Goal: Communication & Community: Answer question/provide support

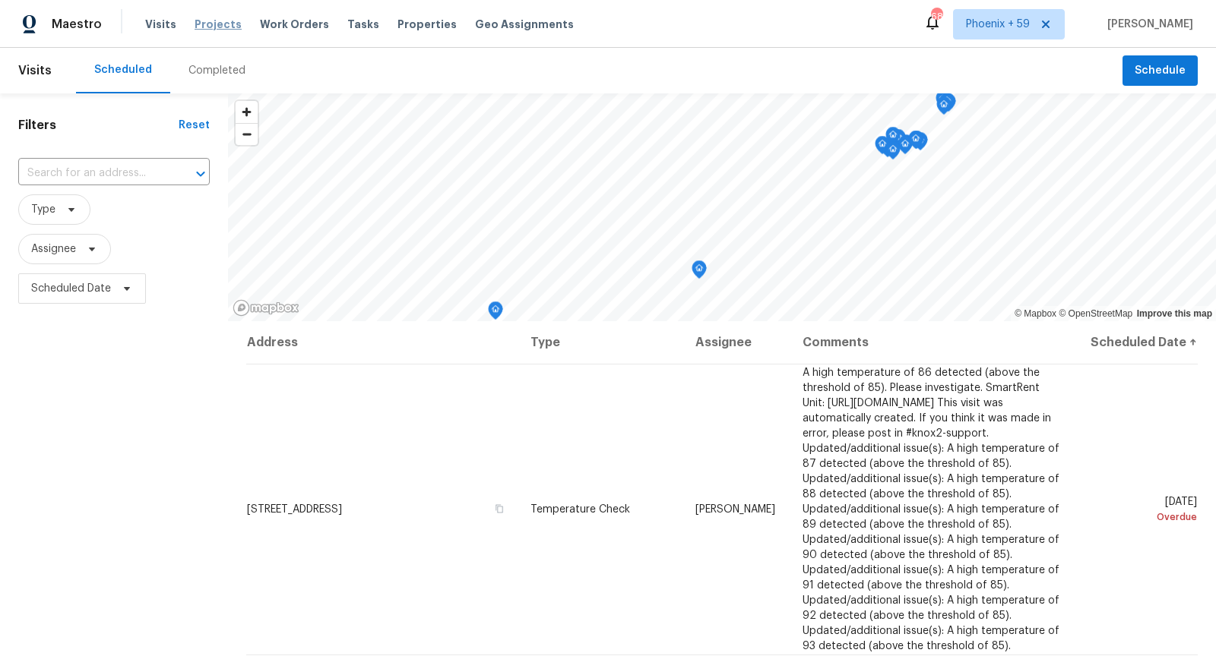
click at [219, 24] on span "Projects" at bounding box center [217, 24] width 47 height 15
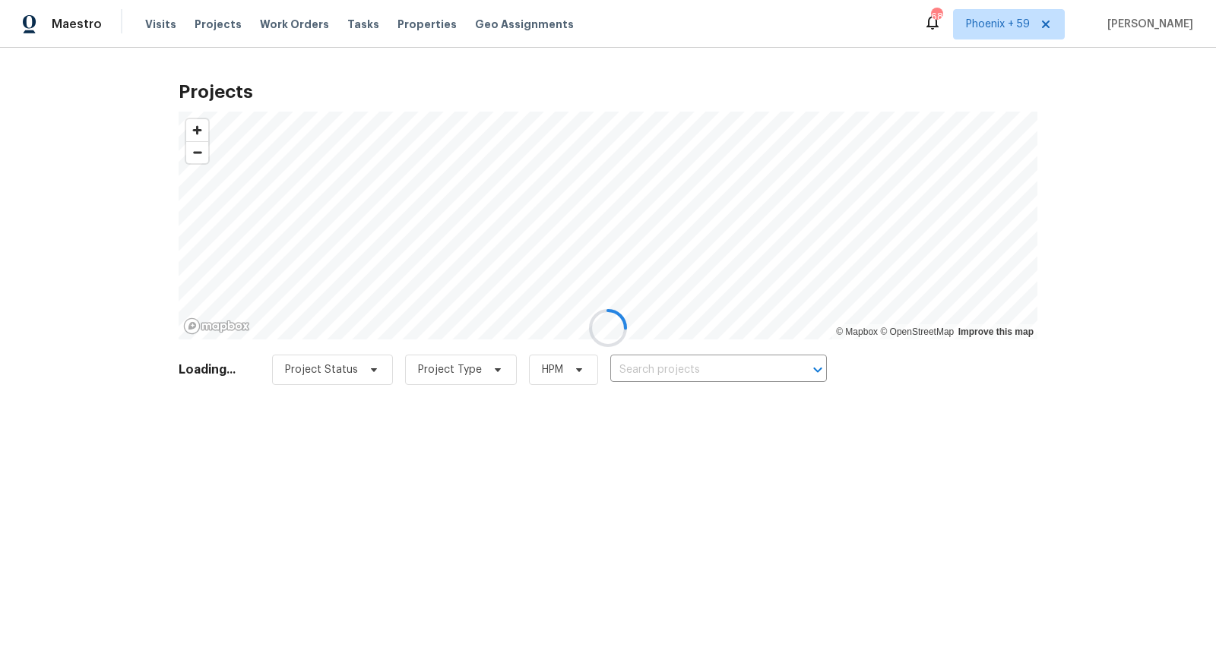
click at [711, 368] on div at bounding box center [608, 328] width 1216 height 656
click at [704, 371] on div at bounding box center [608, 328] width 1216 height 656
click at [700, 369] on div at bounding box center [608, 328] width 1216 height 656
click at [697, 369] on div at bounding box center [608, 328] width 1216 height 656
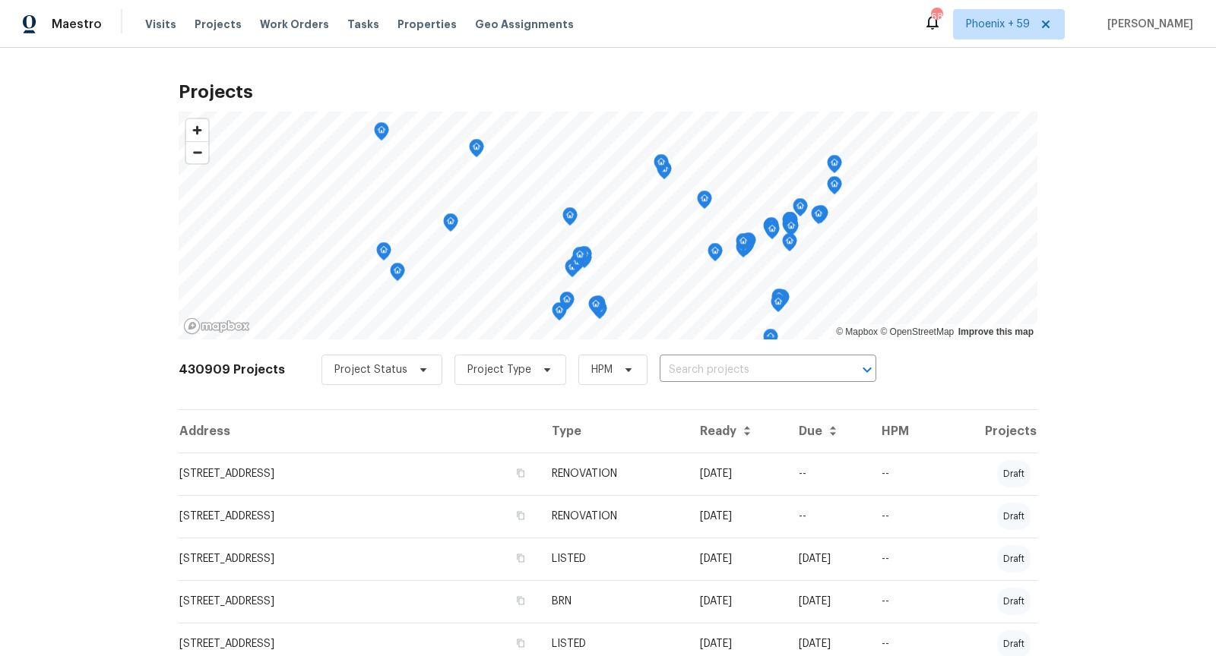
click at [697, 369] on input "text" at bounding box center [746, 371] width 174 height 24
type input "6 sunset"
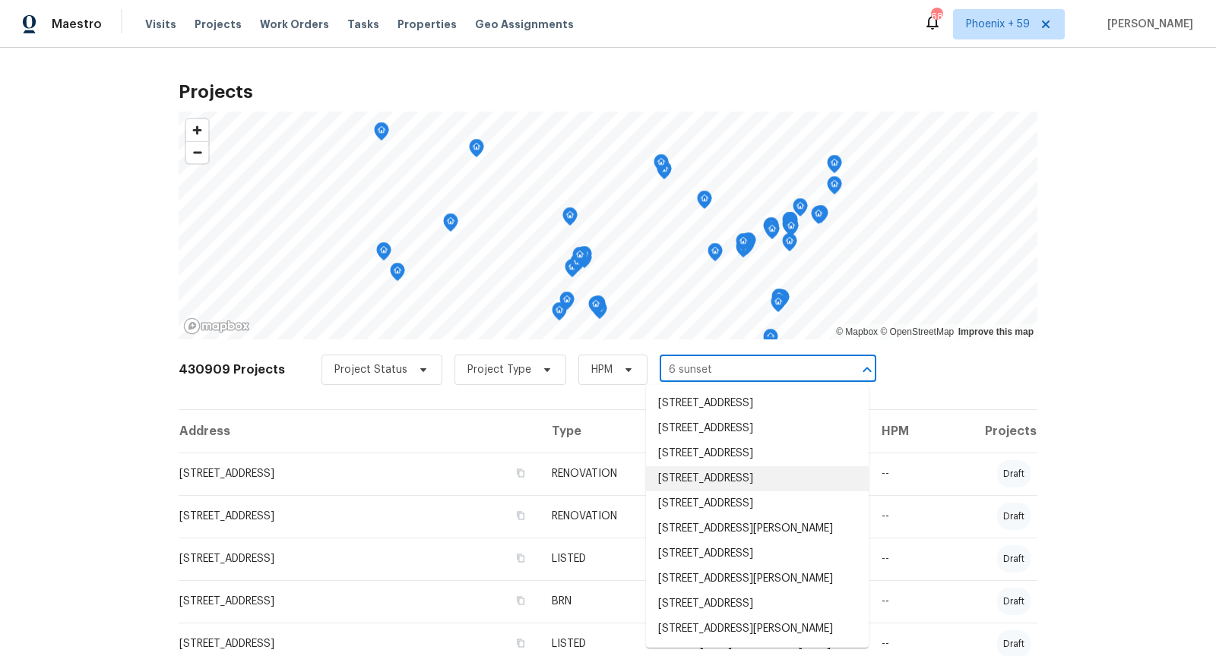
scroll to position [626, 0]
click at [715, 436] on li "[STREET_ADDRESS]" at bounding box center [757, 428] width 223 height 25
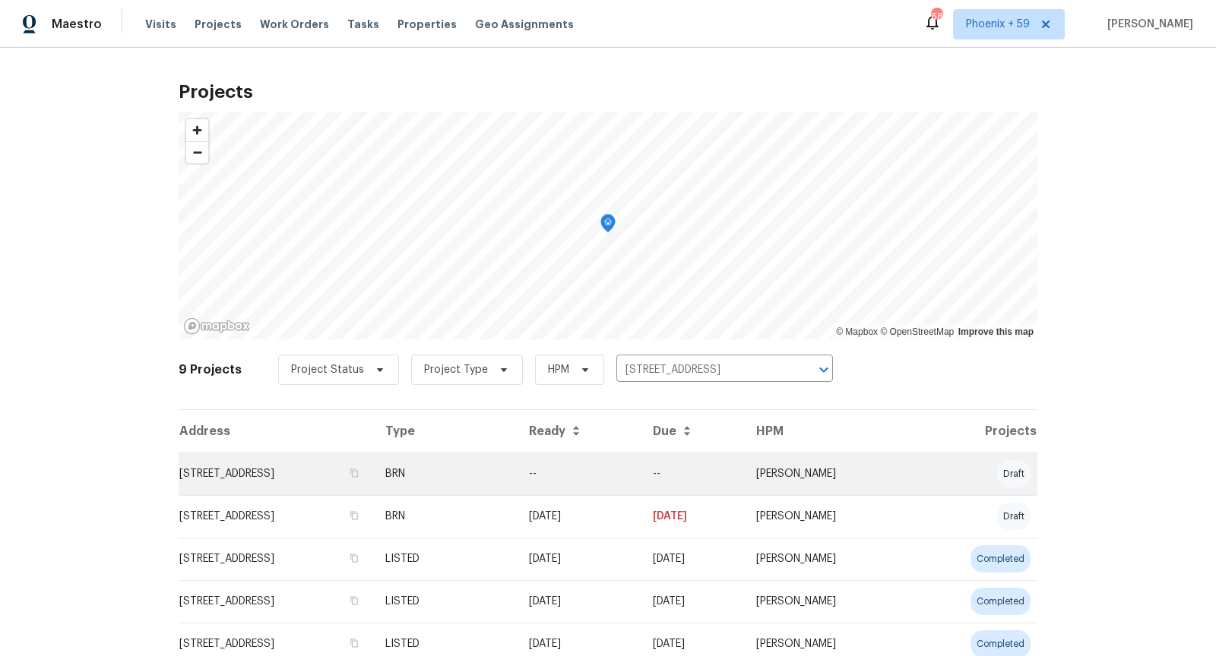
click at [311, 460] on td "[STREET_ADDRESS]" at bounding box center [276, 474] width 194 height 43
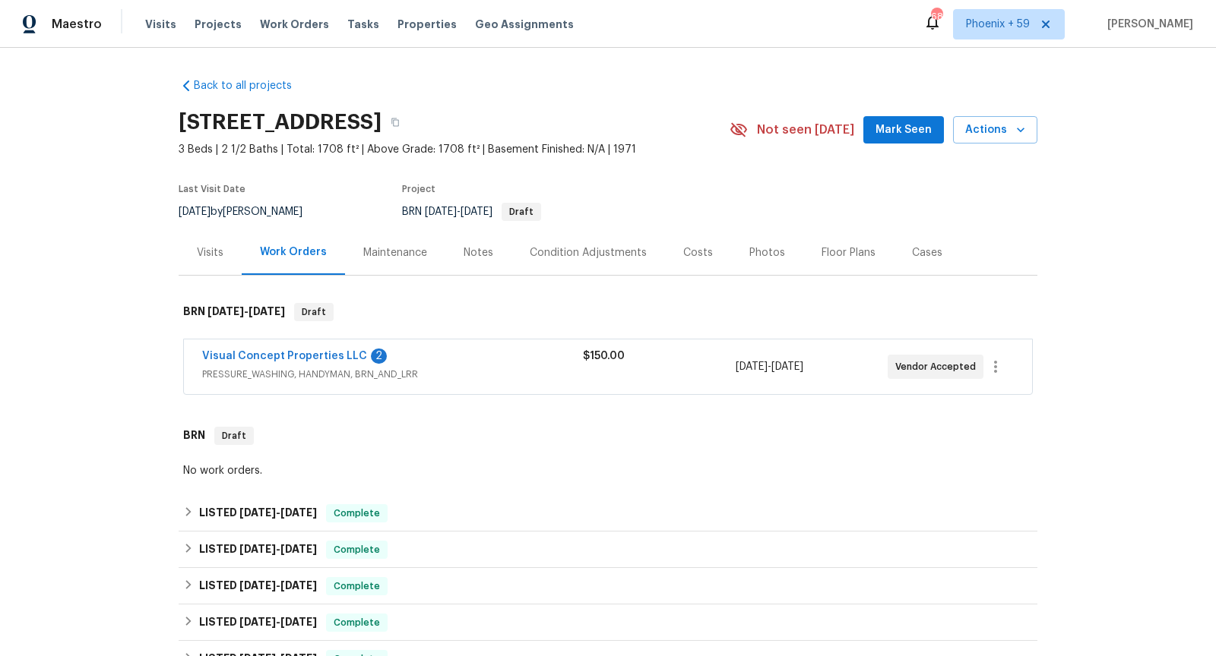
click at [468, 343] on div "Visual Concept Properties LLC 2 PRESSURE_WASHING, HANDYMAN, BRN_AND_LRR $150.00…" at bounding box center [608, 367] width 848 height 55
click at [299, 356] on link "Visual Concept Properties LLC" at bounding box center [284, 356] width 165 height 11
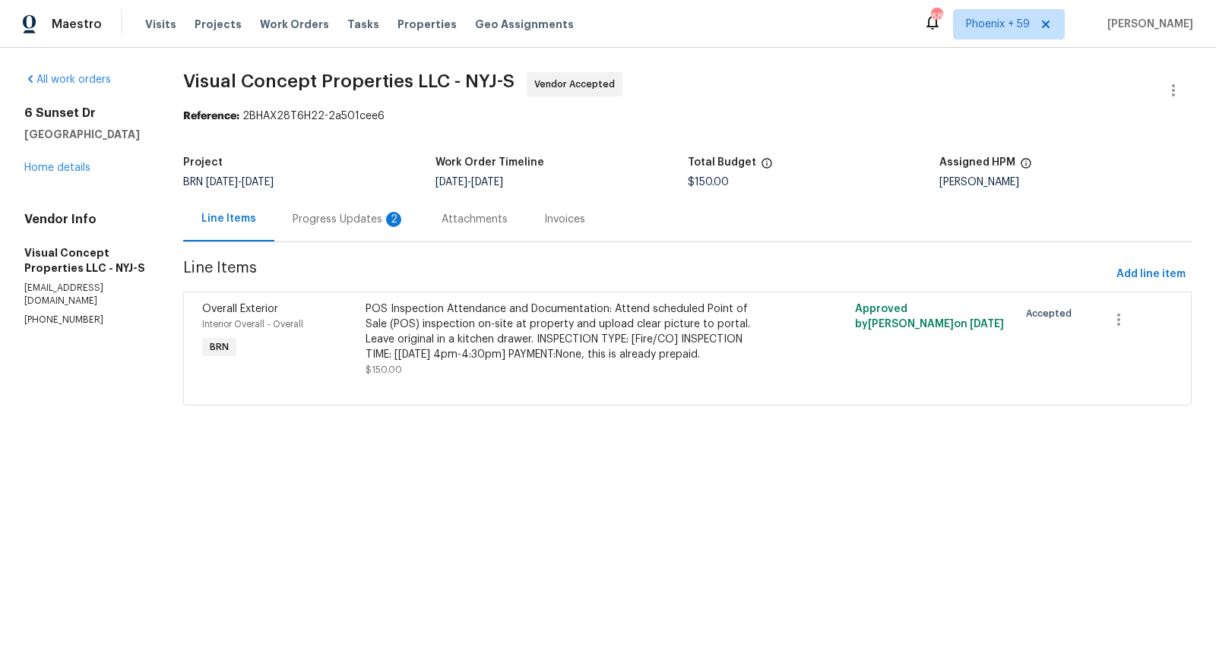
click at [376, 226] on div "Progress Updates 2" at bounding box center [348, 219] width 112 height 15
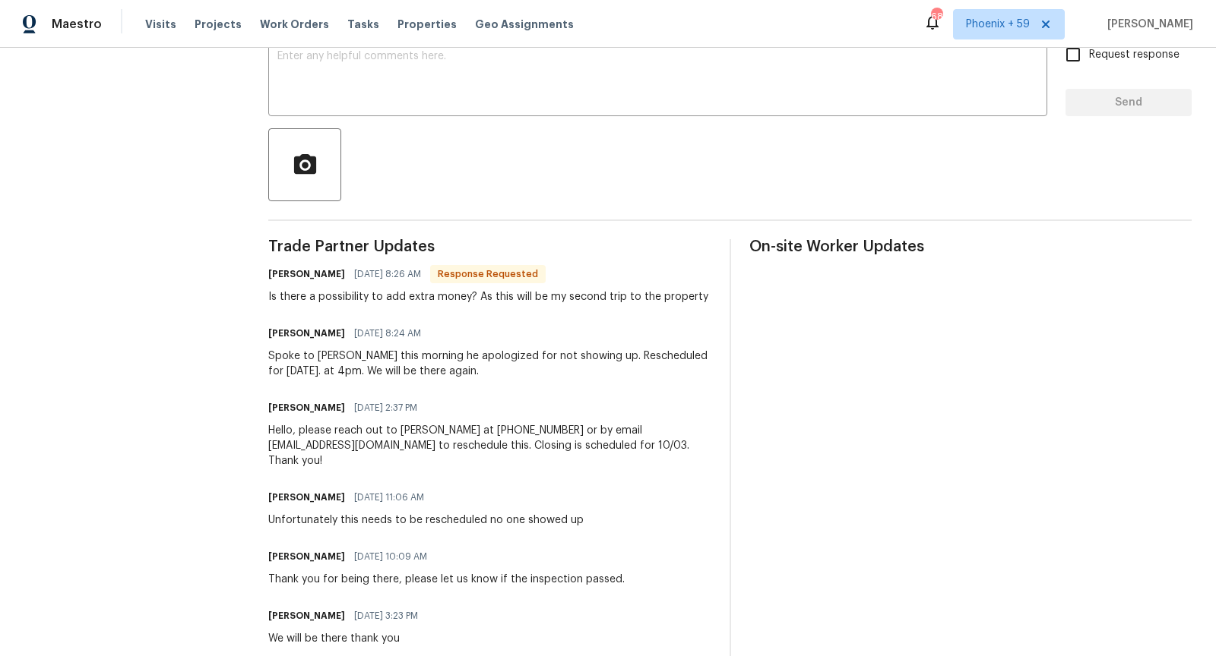
scroll to position [278, 0]
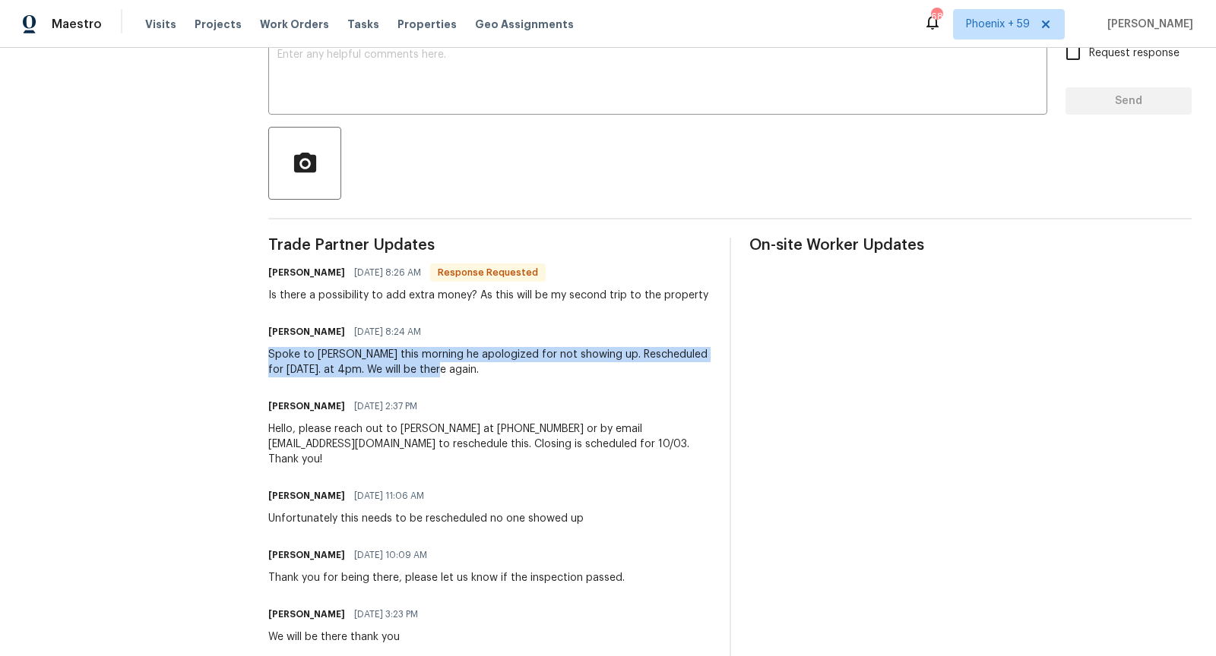
drag, startPoint x: 504, startPoint y: 365, endPoint x: 279, endPoint y: 359, distance: 225.0
click at [279, 359] on div "All work orders [STREET_ADDRESS] Home details Vendor Info Visual Concept Proper…" at bounding box center [608, 229] width 1216 height 918
copy div "Spoke to [PERSON_NAME] this morning he apologized for not showing up. Reschedul…"
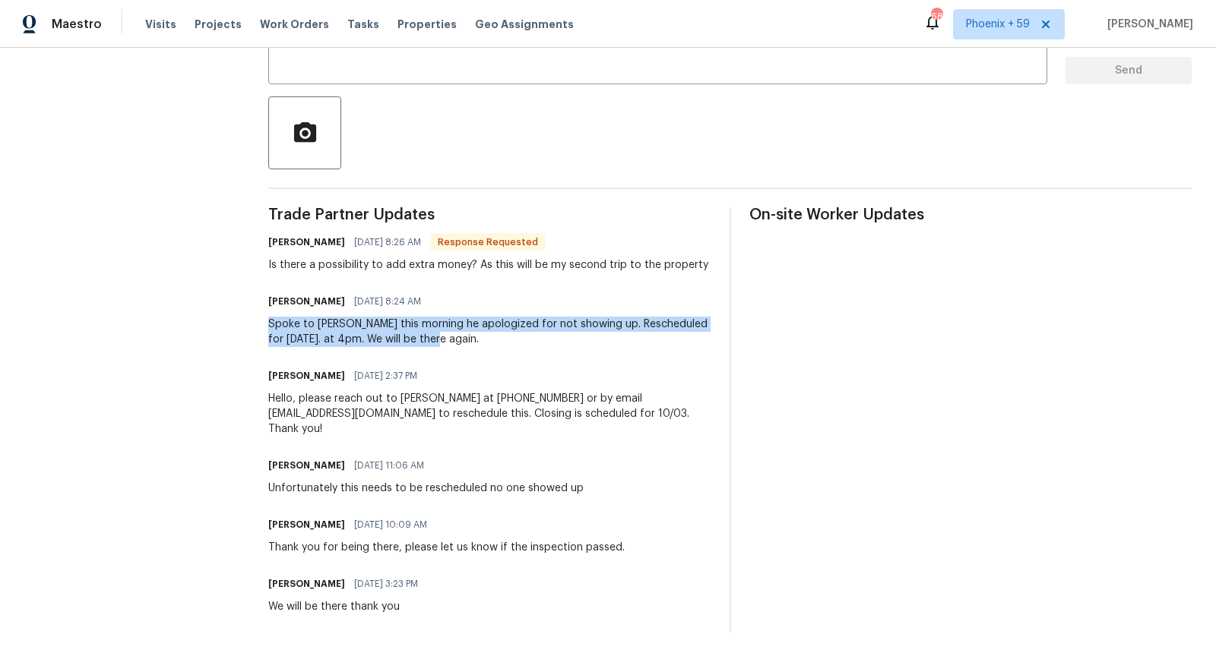
scroll to position [188, 0]
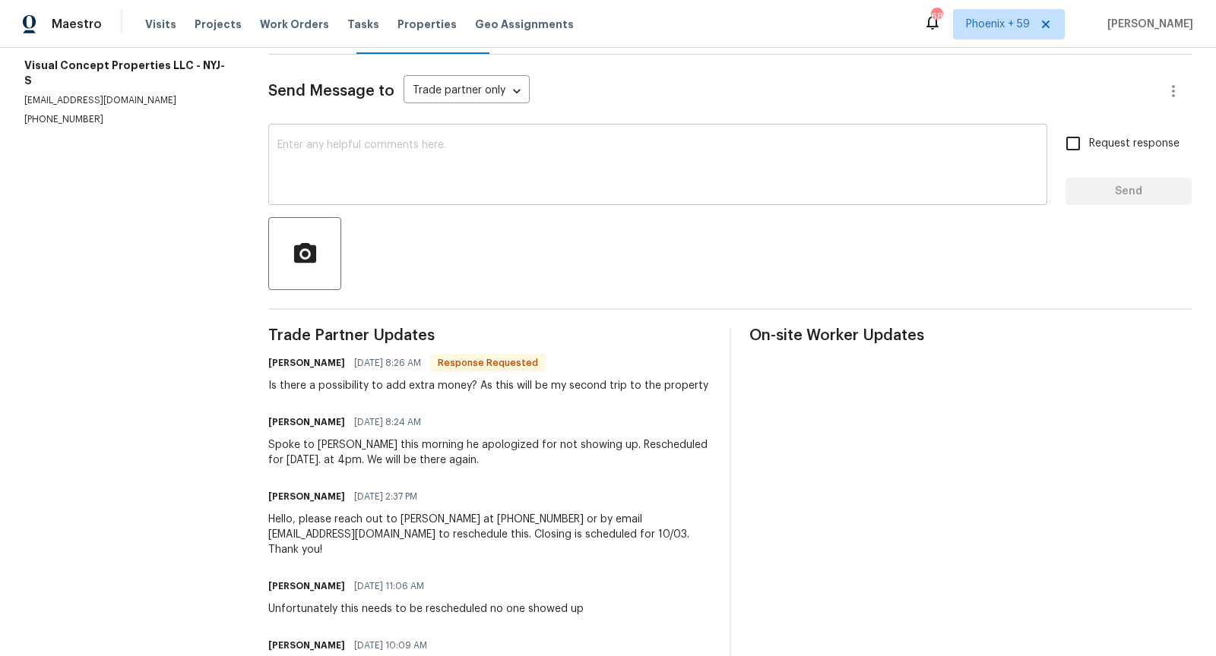
click at [467, 162] on textarea at bounding box center [657, 166] width 760 height 53
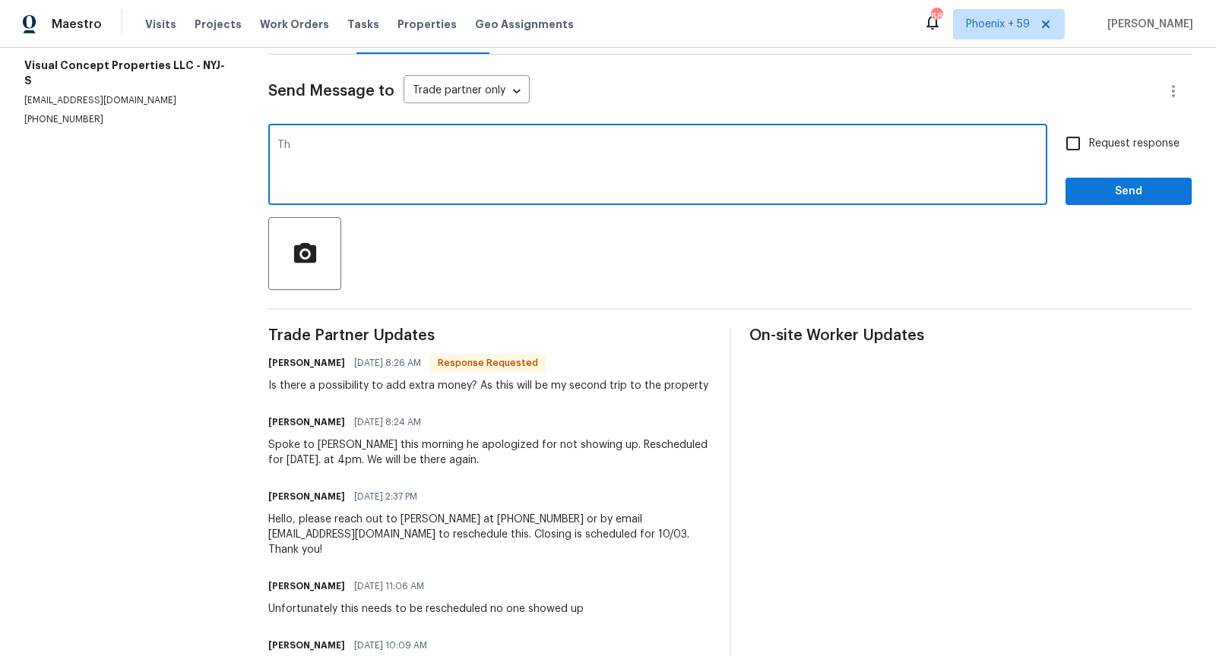
type textarea "T"
type textarea "Hi [PERSON_NAME], I'll let the team know if we can add trip charge. Thank you f…"
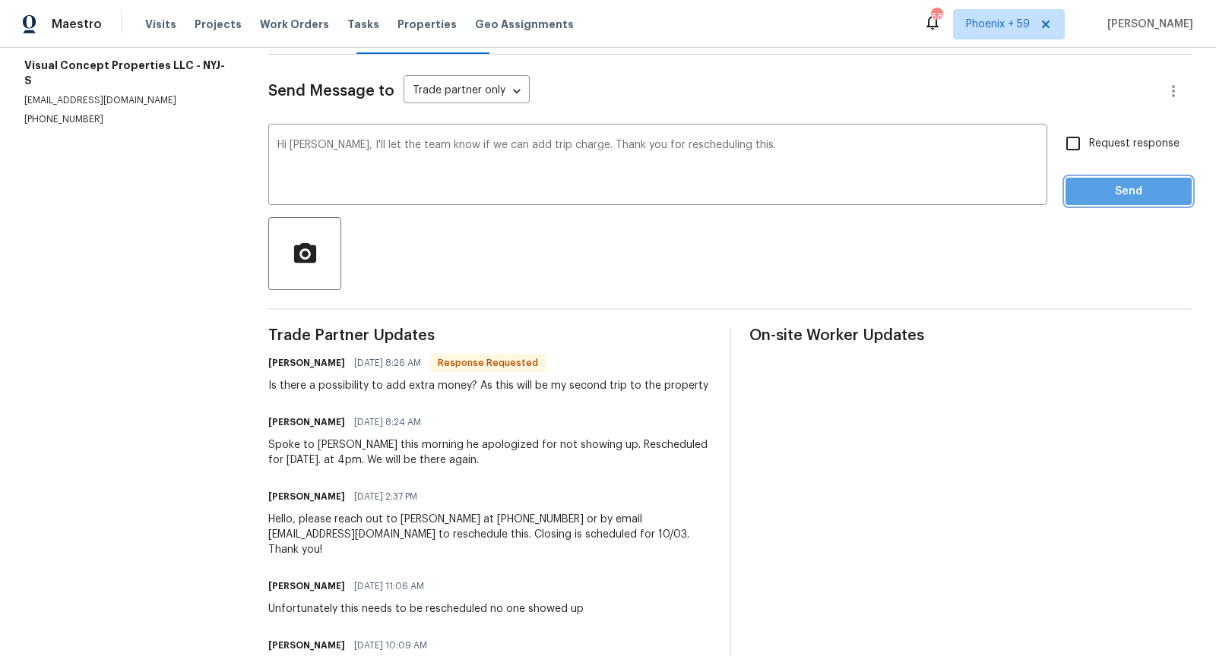
click at [1114, 201] on button "Send" at bounding box center [1128, 192] width 126 height 28
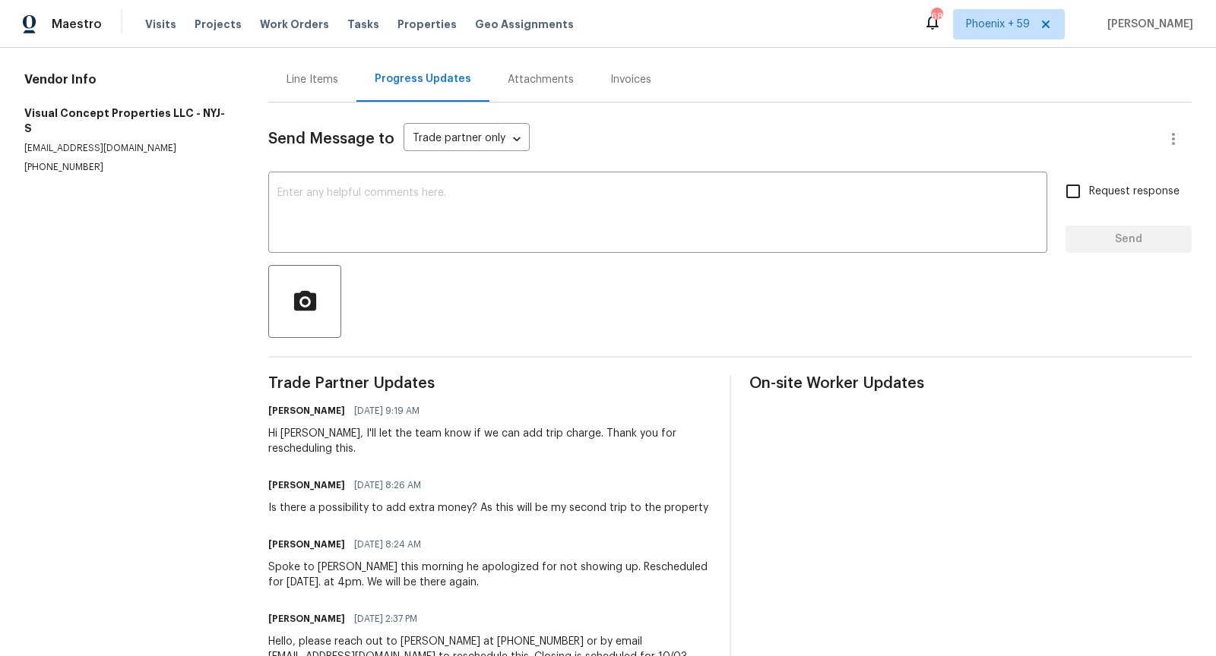
scroll to position [160, 0]
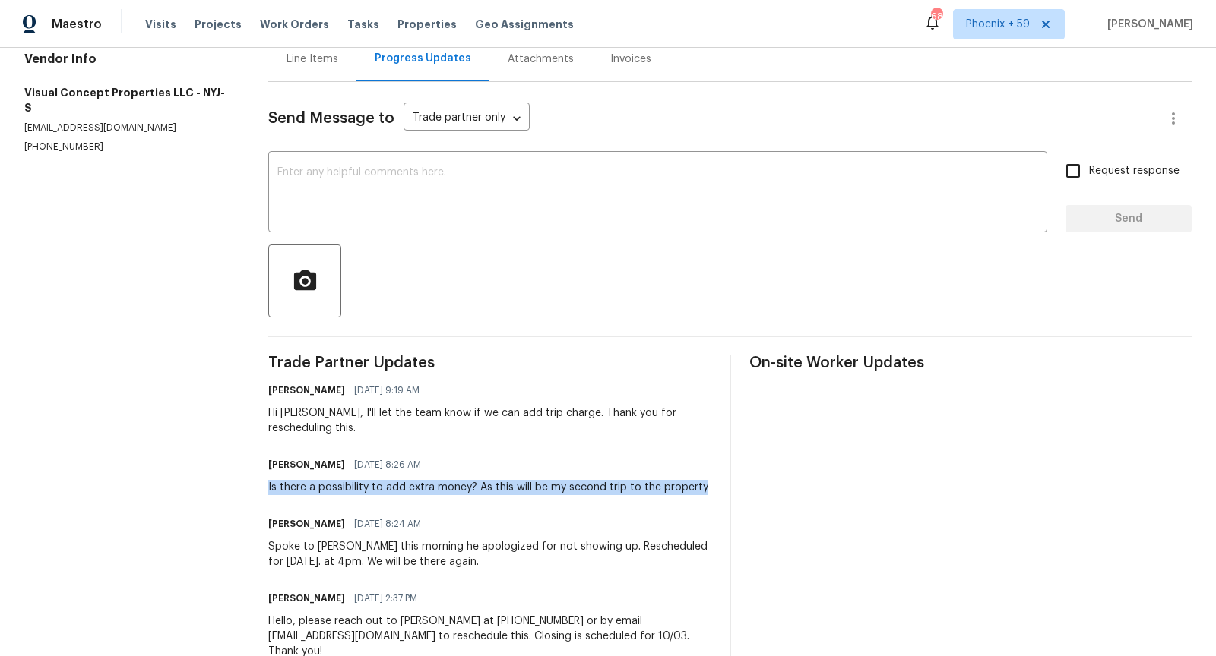
drag, startPoint x: 283, startPoint y: 485, endPoint x: 723, endPoint y: 485, distance: 439.9
click at [723, 485] on div "All work orders [STREET_ADDRESS] Home details Vendor Info Visual Concept Proper…" at bounding box center [608, 384] width 1216 height 992
copy div "Is there a possibility to add extra money? As this will be my second trip to th…"
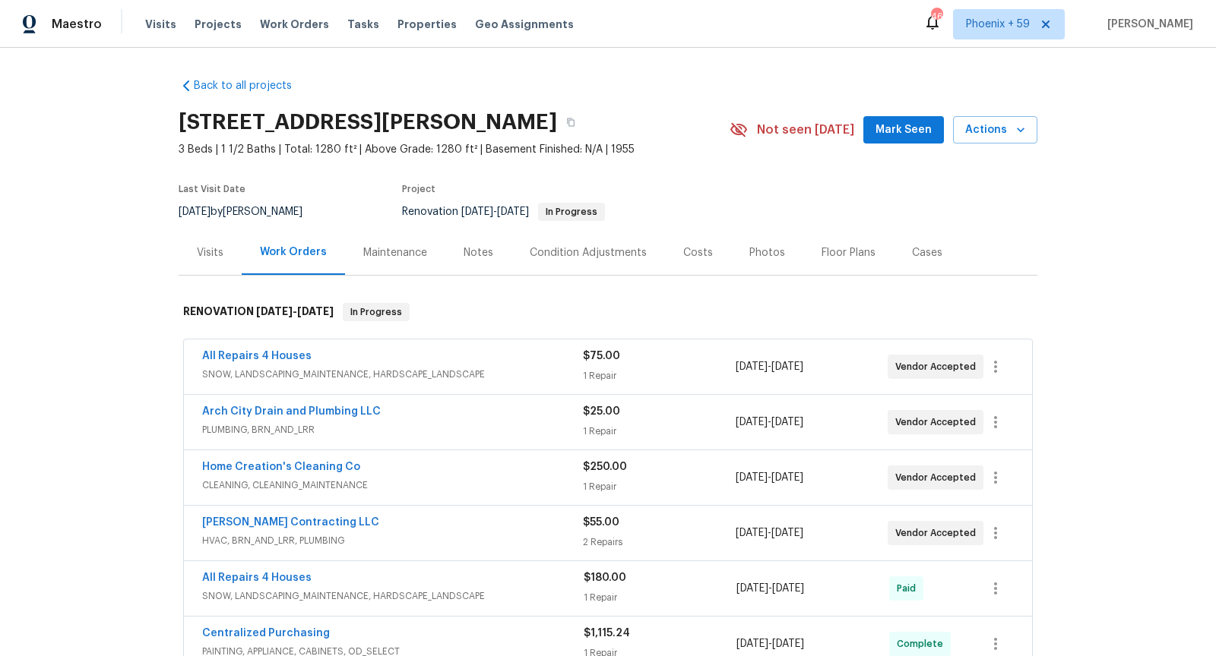
scroll to position [123, 0]
